Goal: Task Accomplishment & Management: Manage account settings

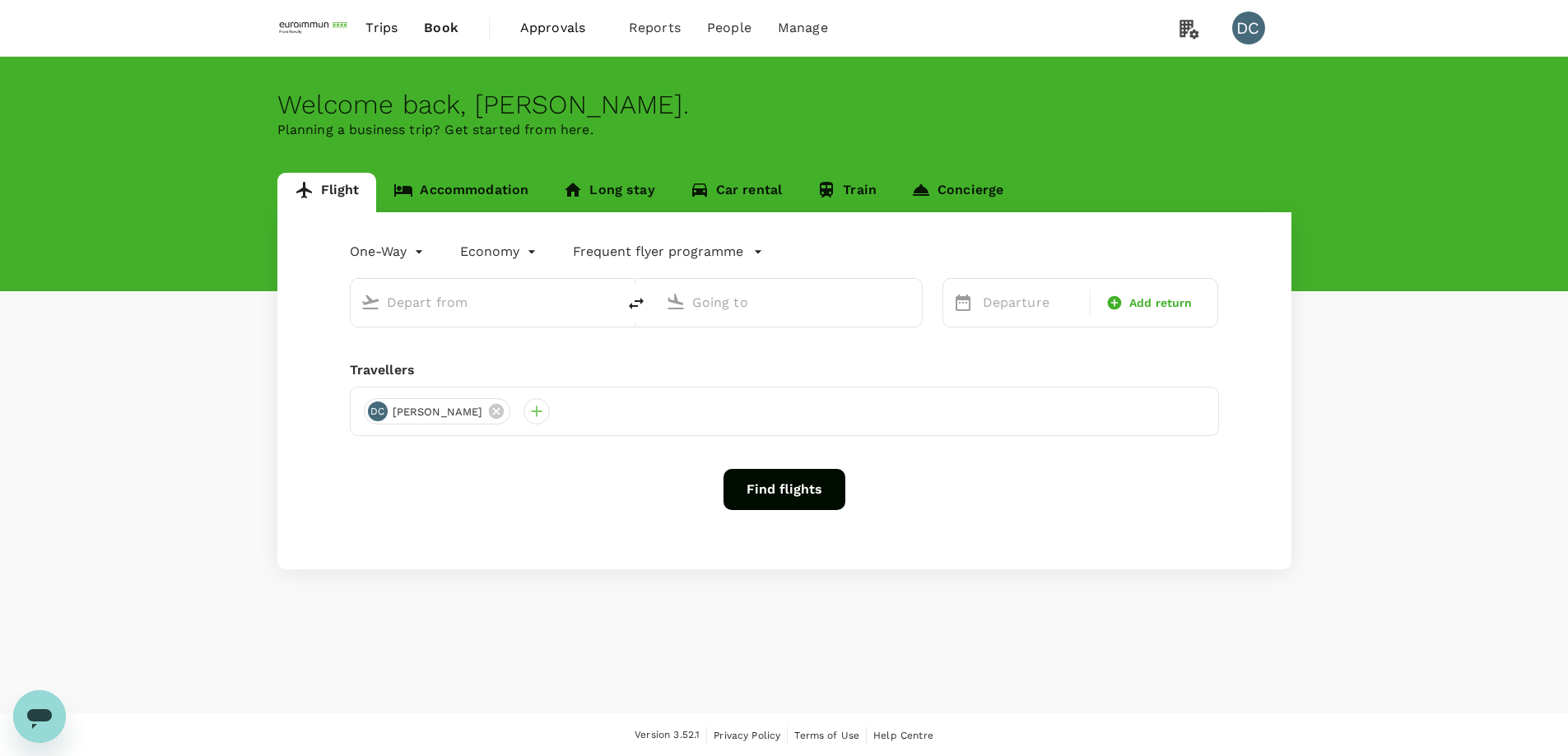
type input "roundtrip"
type input "[GEOGRAPHIC_DATA], [GEOGRAPHIC_DATA] (any)"
type input "Singapore Changi (SIN)"
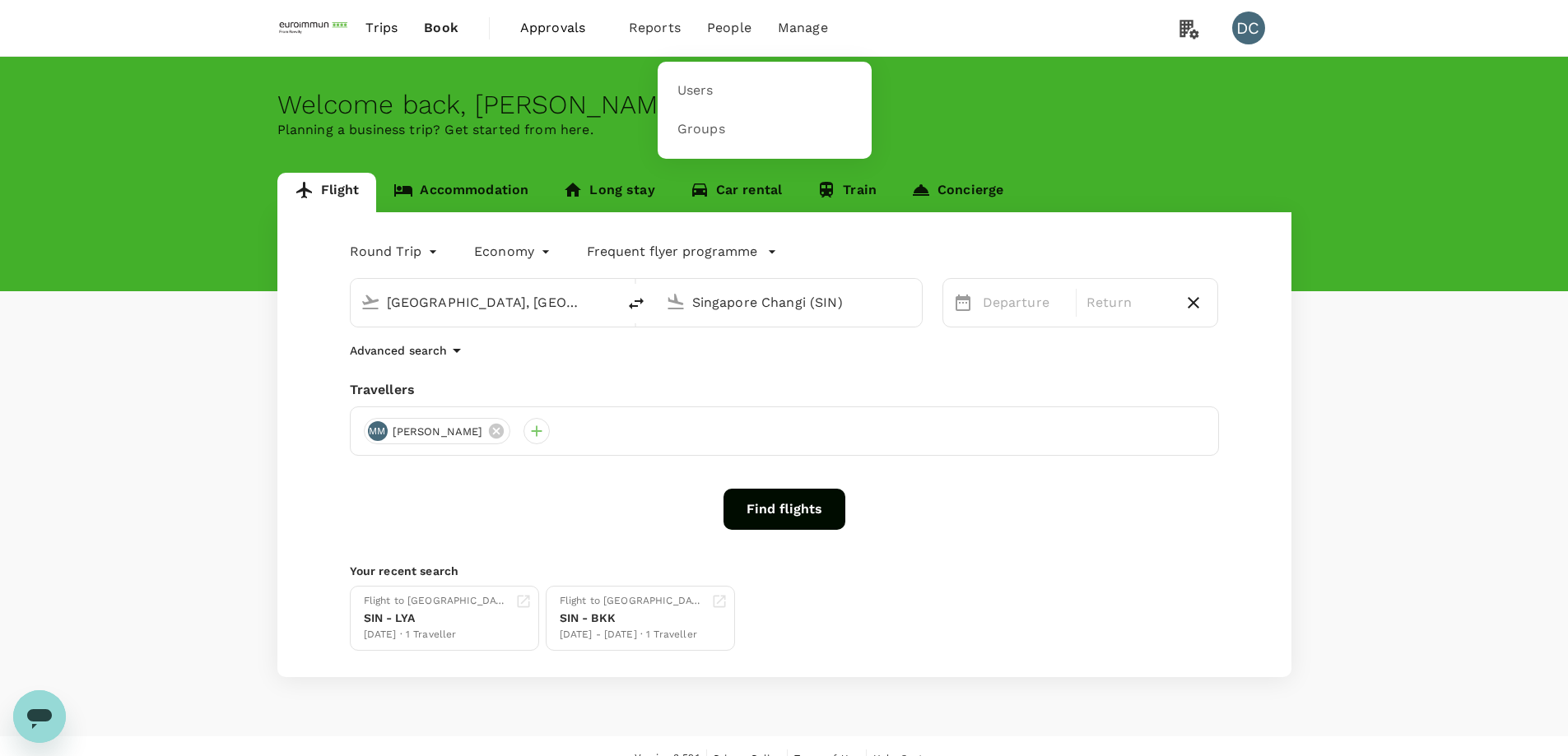
click at [730, 23] on span "People" at bounding box center [730, 28] width 44 height 19
click at [693, 101] on link "Users" at bounding box center [765, 91] width 195 height 39
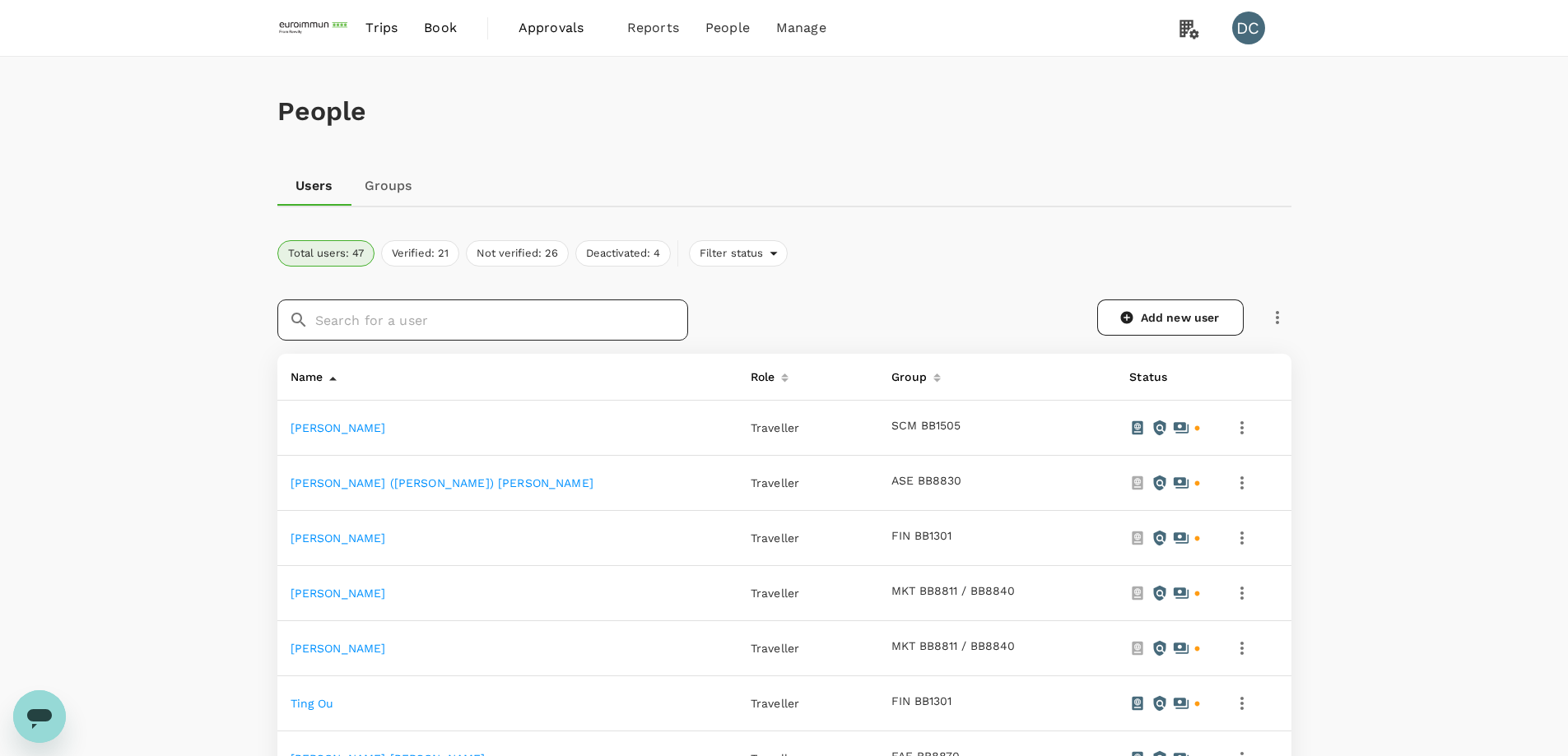
drag, startPoint x: 492, startPoint y: 323, endPoint x: 616, endPoint y: 323, distance: 124.0
click at [492, 323] on input "text" at bounding box center [502, 320] width 373 height 41
click at [1273, 317] on icon "button" at bounding box center [1277, 317] width 19 height 19
click at [1289, 353] on span "Send invitation email" at bounding box center [1346, 350] width 138 height 19
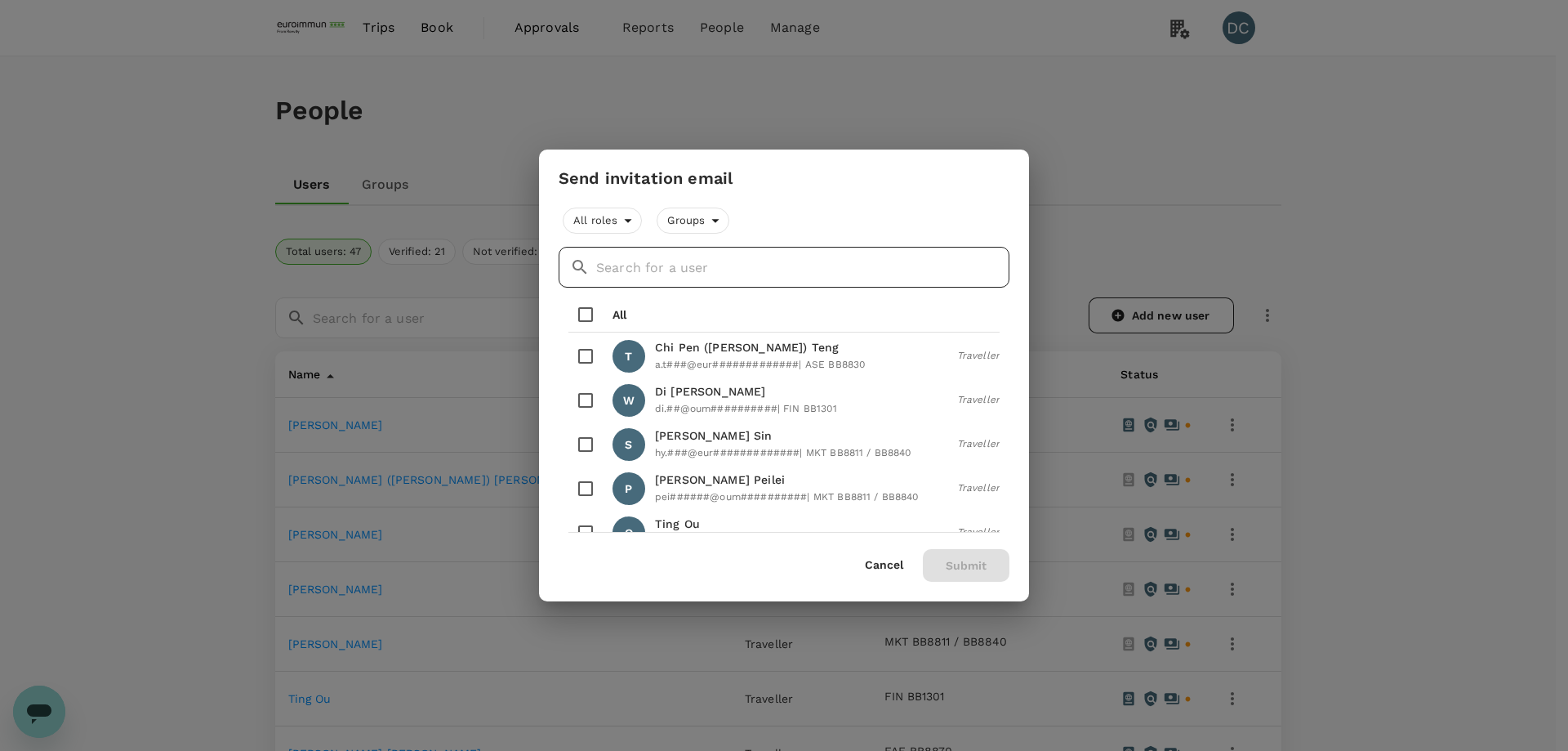
click at [920, 274] on input "text" at bounding box center [803, 267] width 414 height 41
type input "s"
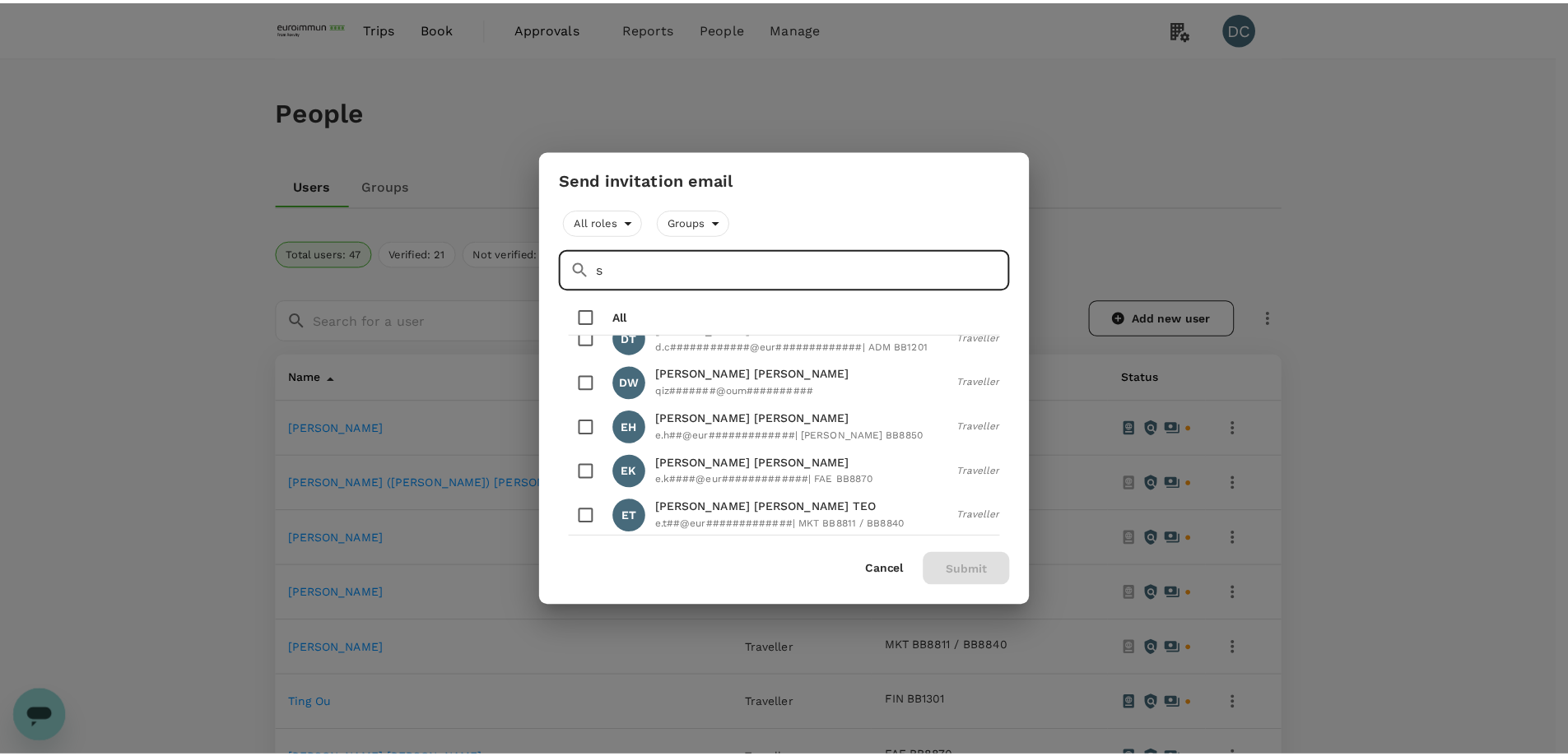
scroll to position [411, 0]
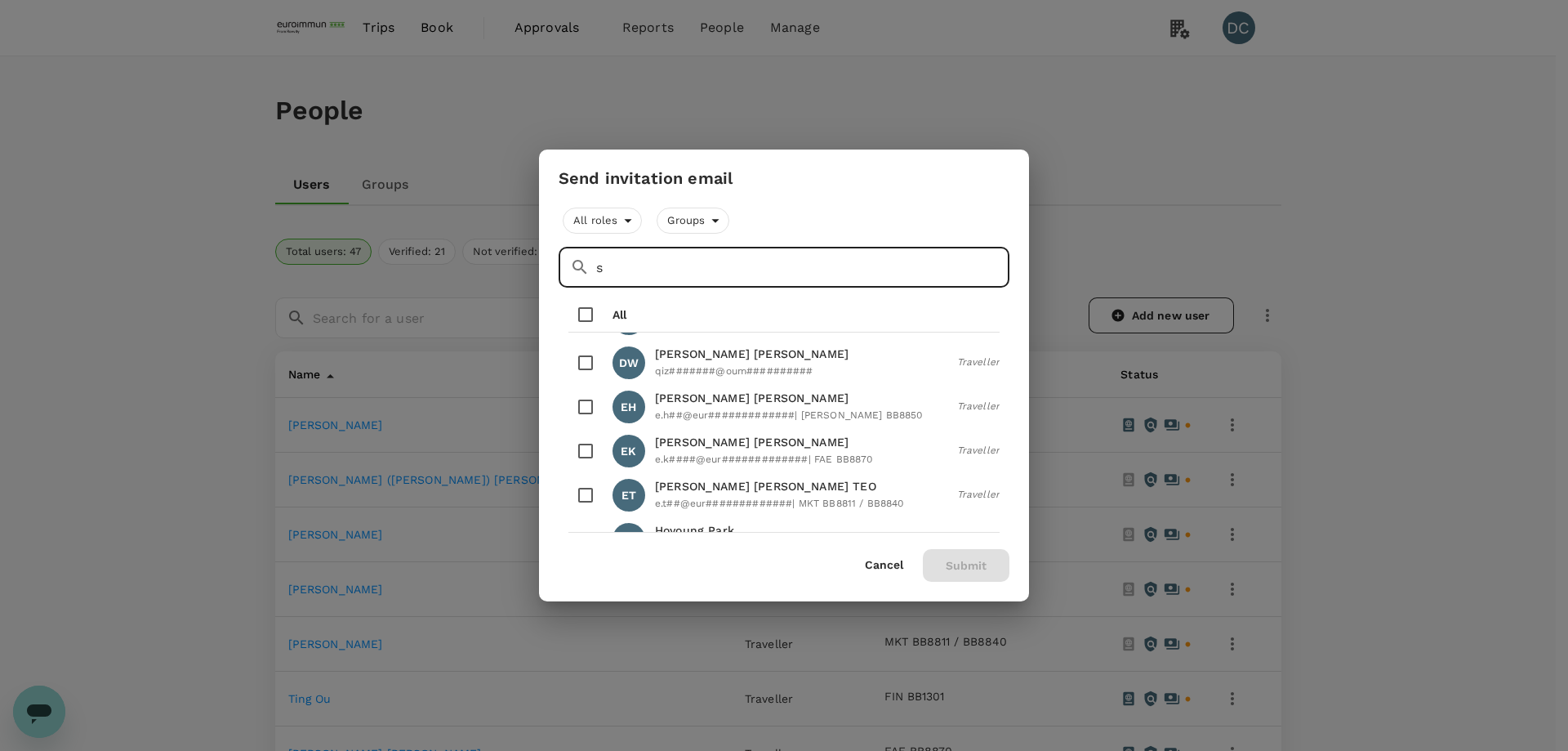
click at [831, 266] on input "s" at bounding box center [803, 267] width 414 height 41
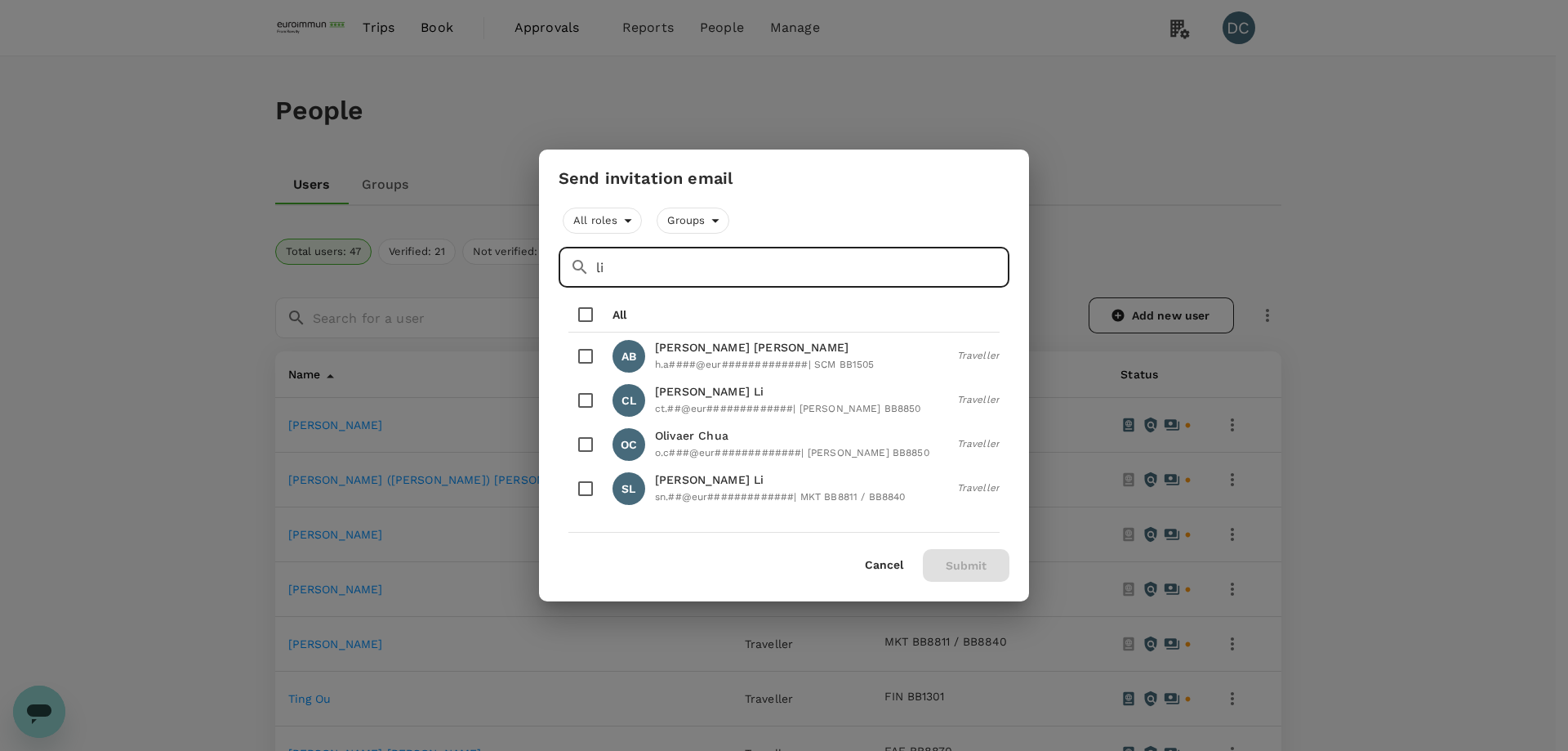
type input "li"
click at [579, 489] on input "checkbox" at bounding box center [585, 488] width 34 height 34
checkbox input "true"
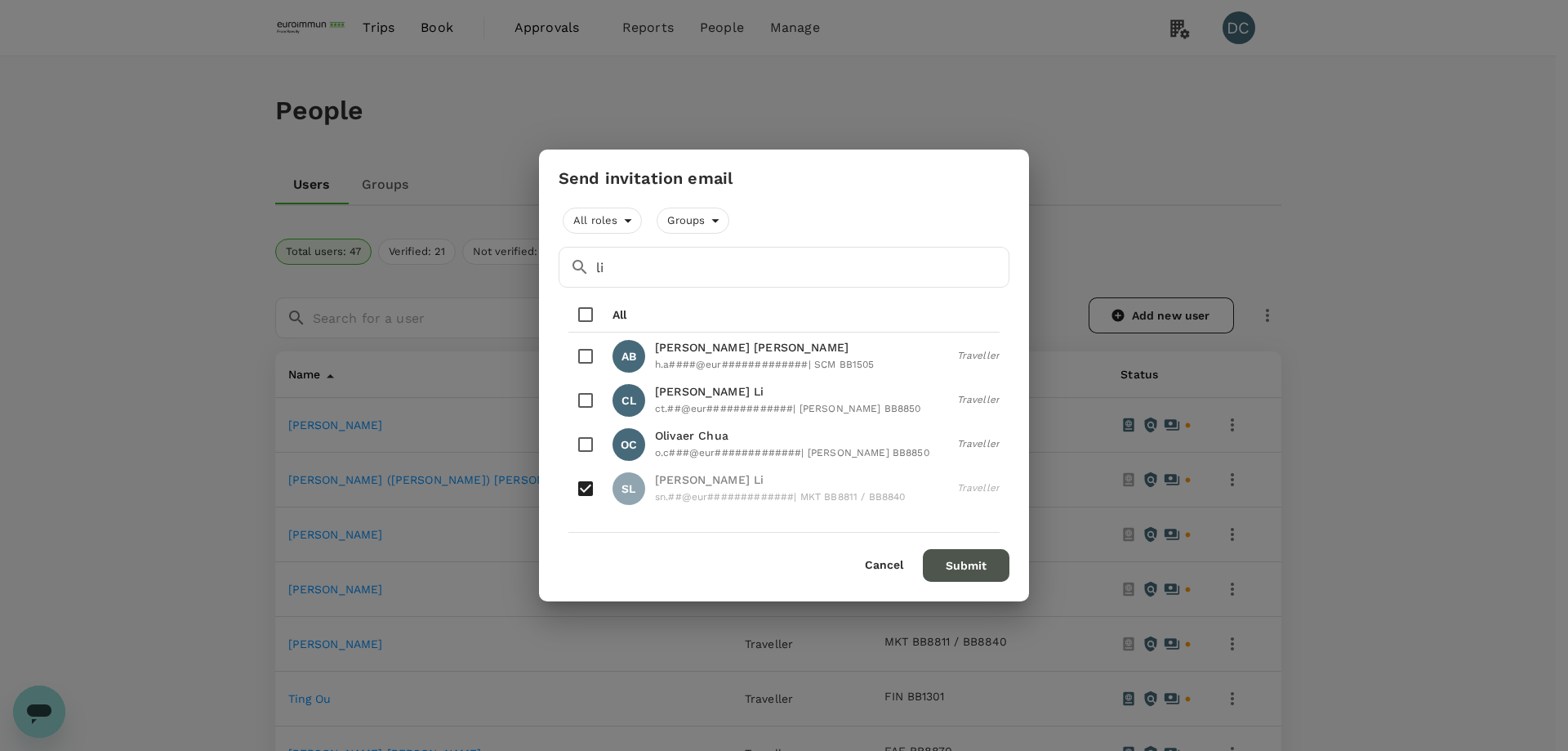
click at [960, 568] on button "Submit" at bounding box center [966, 566] width 87 height 33
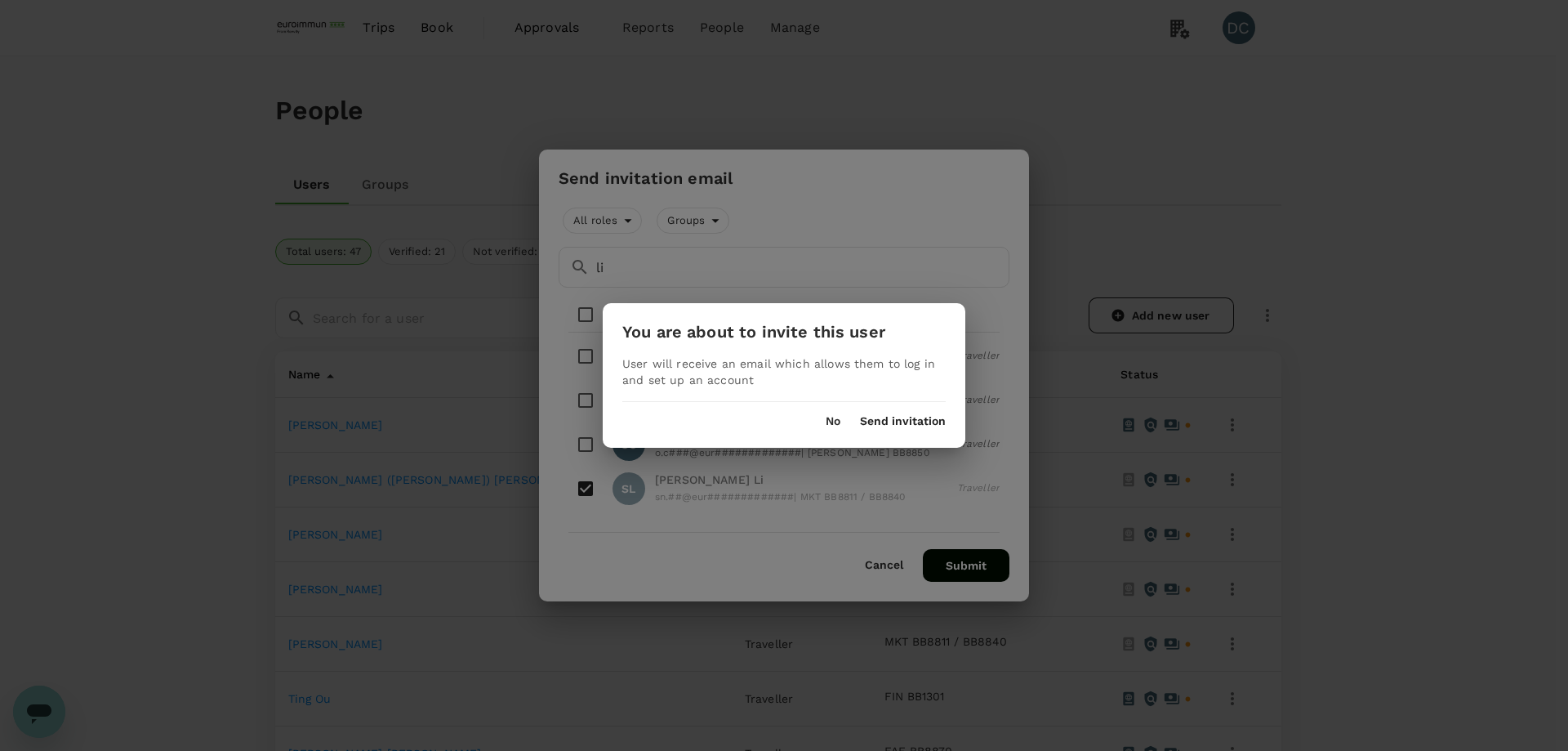
click at [905, 416] on button "Send invitation" at bounding box center [903, 421] width 86 height 13
